Goal: Transaction & Acquisition: Subscribe to service/newsletter

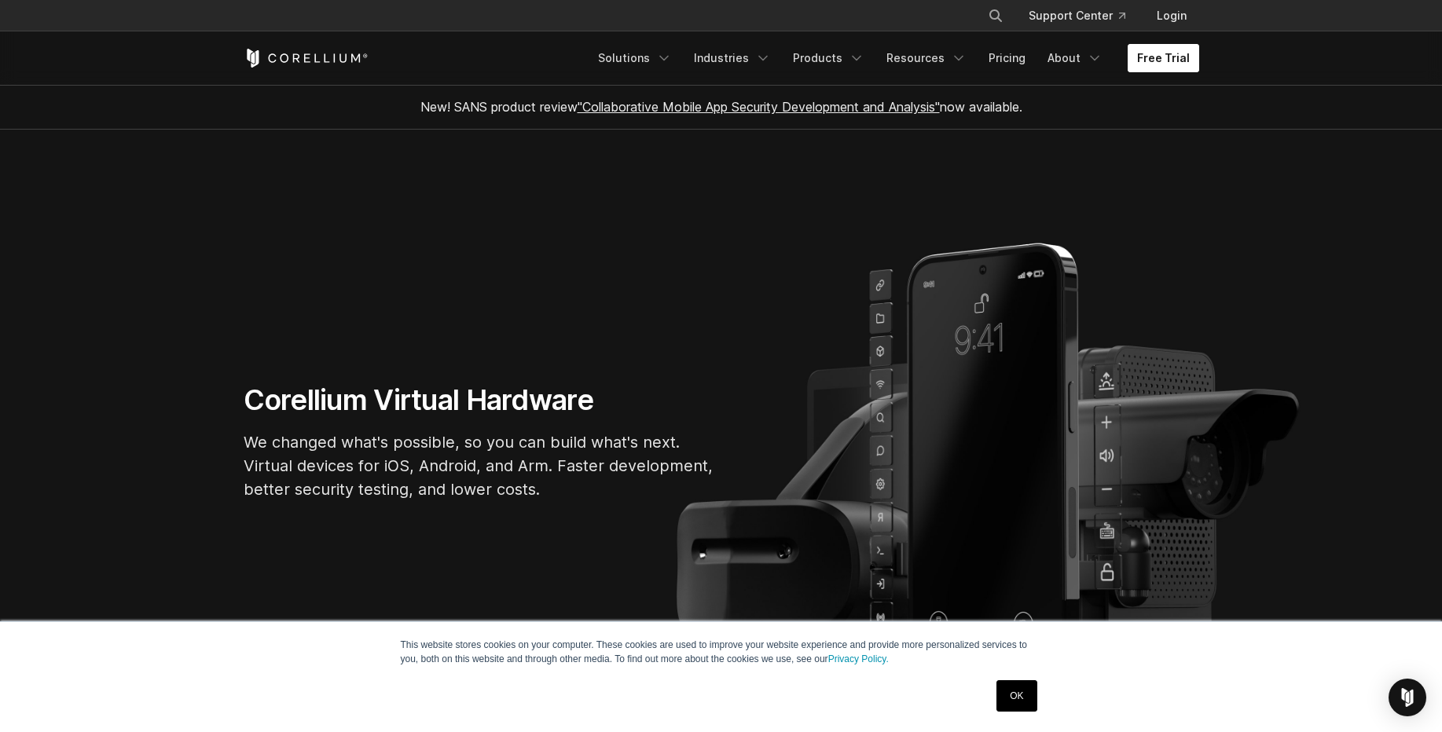
click at [1174, 58] on link "Free Trial" at bounding box center [1164, 58] width 72 height 28
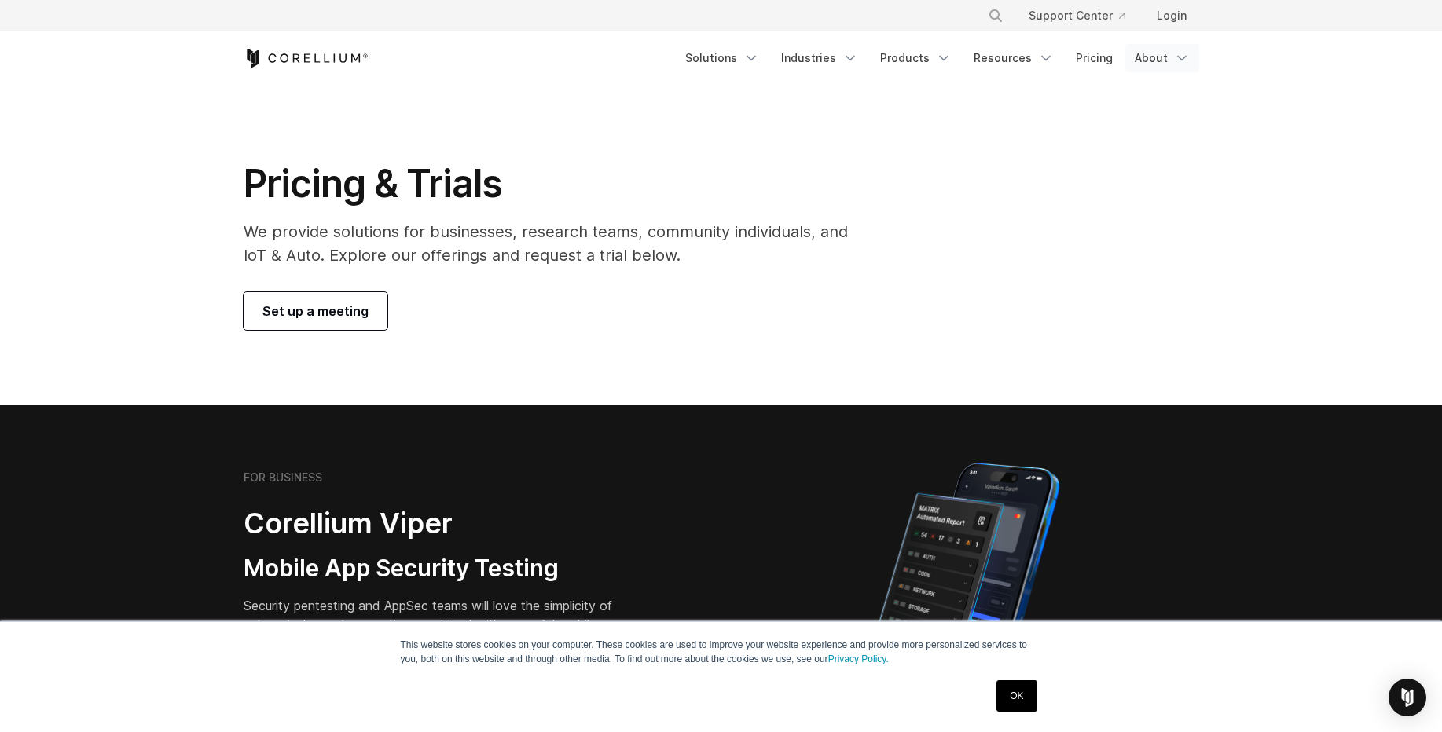
click at [1166, 53] on link "About" at bounding box center [1162, 58] width 74 height 28
click at [938, 275] on div "Pricing & Trials We provide solutions for businesses, research teams, community…" at bounding box center [721, 245] width 987 height 170
click at [1020, 61] on link "Resources" at bounding box center [1013, 58] width 99 height 28
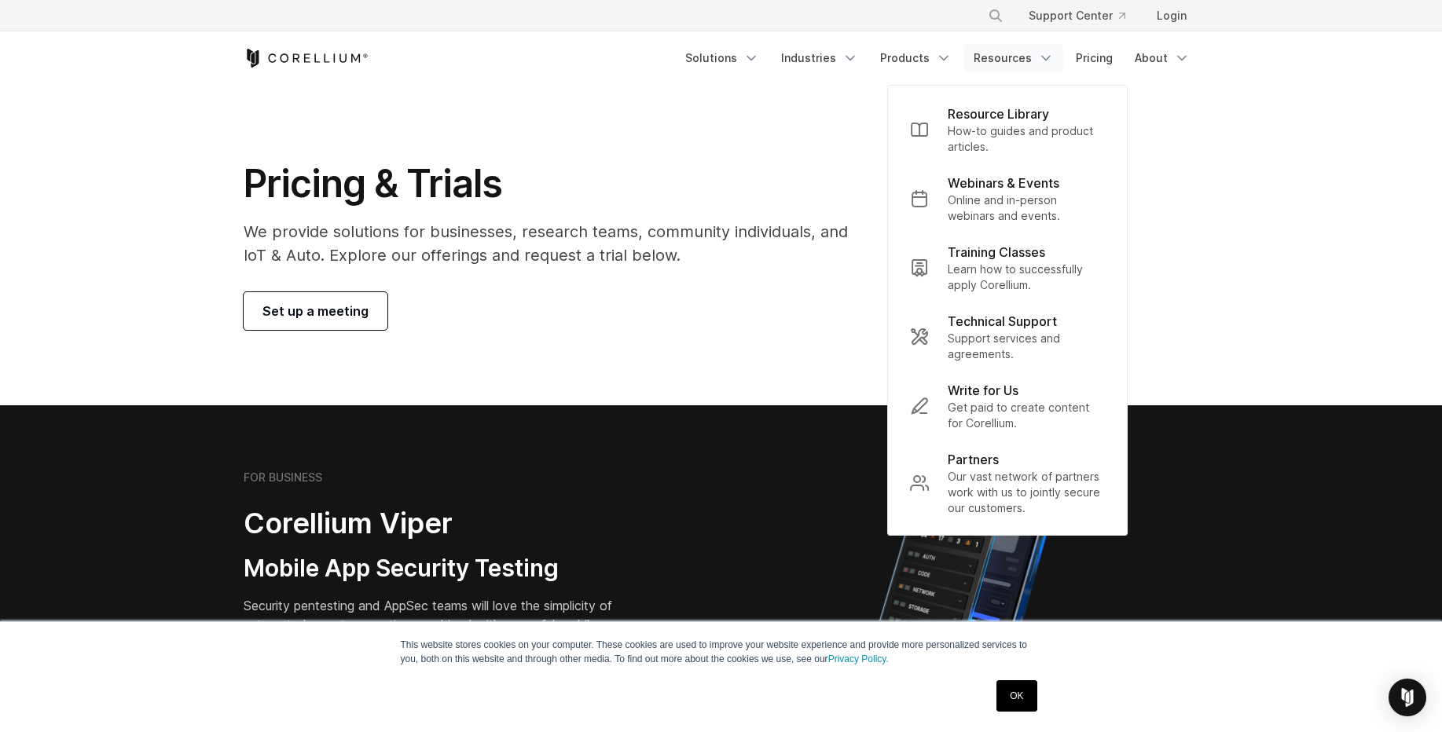
click at [850, 171] on h1 "Pricing & Trials" at bounding box center [557, 183] width 626 height 47
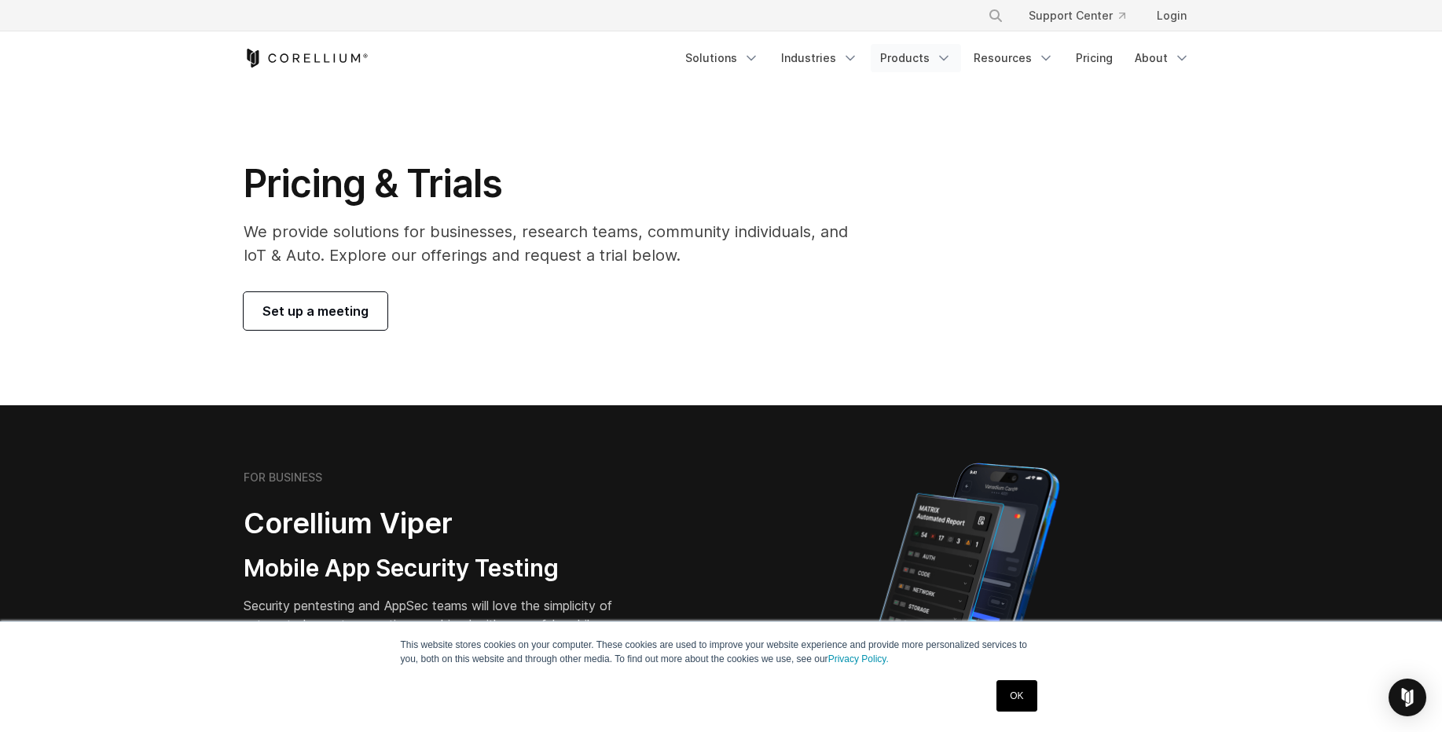
click at [914, 64] on link "Products" at bounding box center [916, 58] width 90 height 28
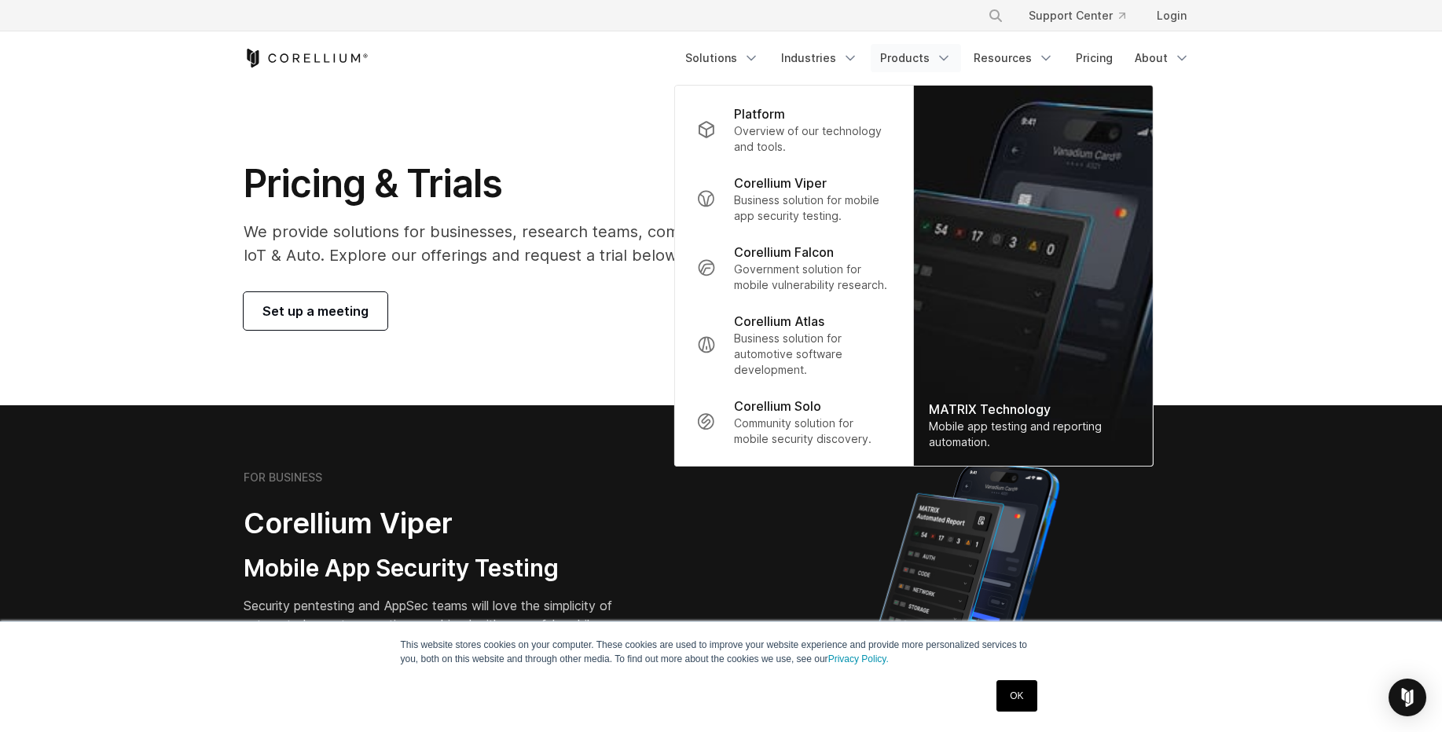
click at [580, 166] on h1 "Pricing & Trials" at bounding box center [557, 183] width 626 height 47
